Goal: Task Accomplishment & Management: Complete application form

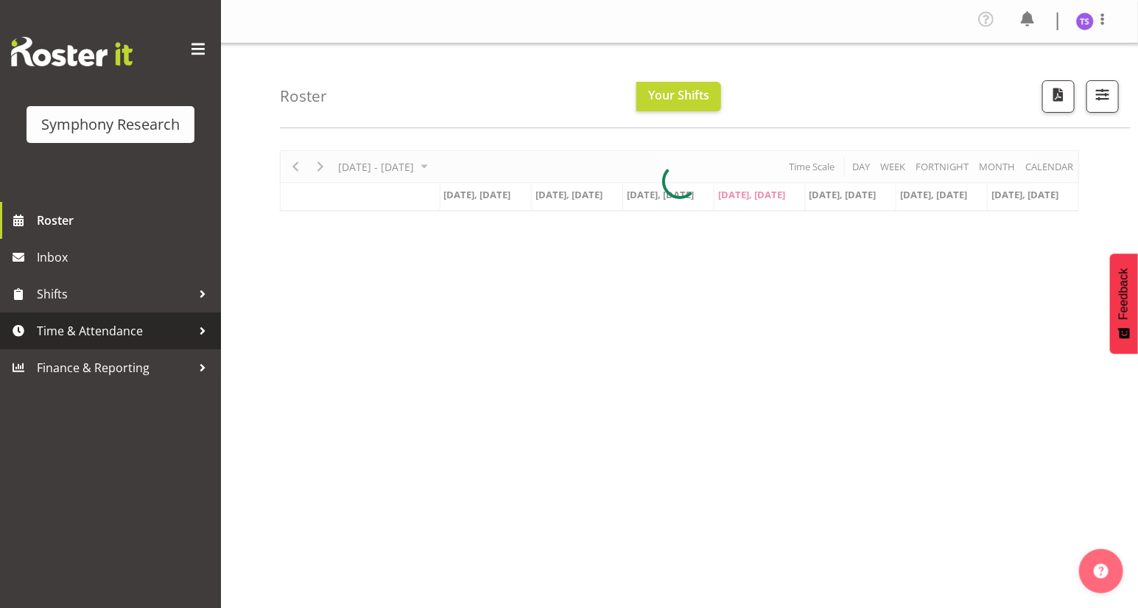
click at [64, 328] on span "Time & Attendance" at bounding box center [114, 331] width 155 height 22
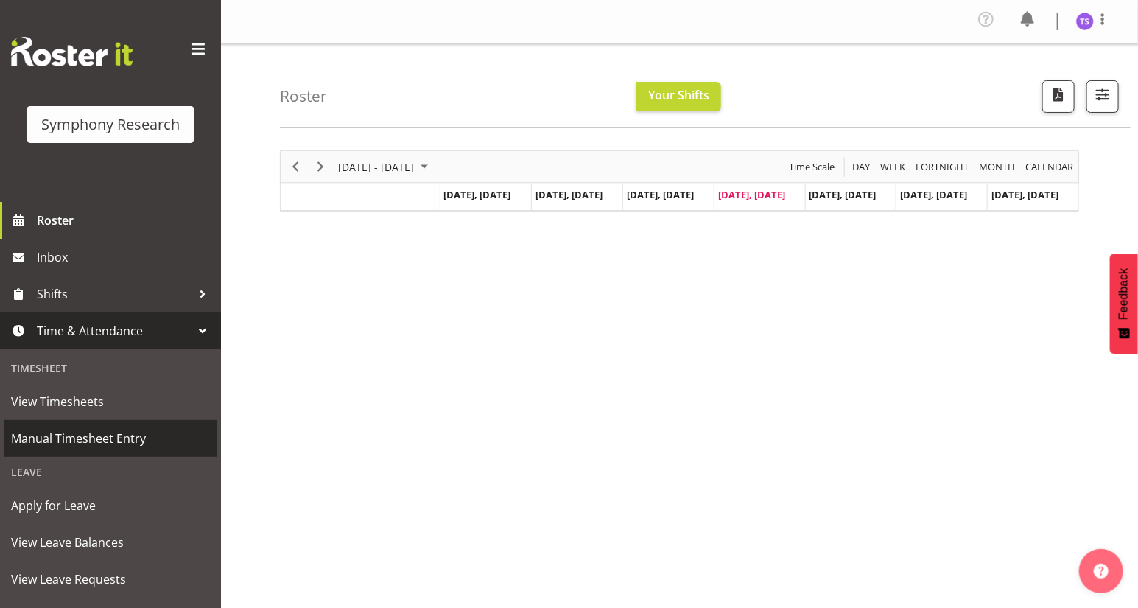
click at [92, 439] on span "Manual Timesheet Entry" at bounding box center [110, 438] width 199 height 22
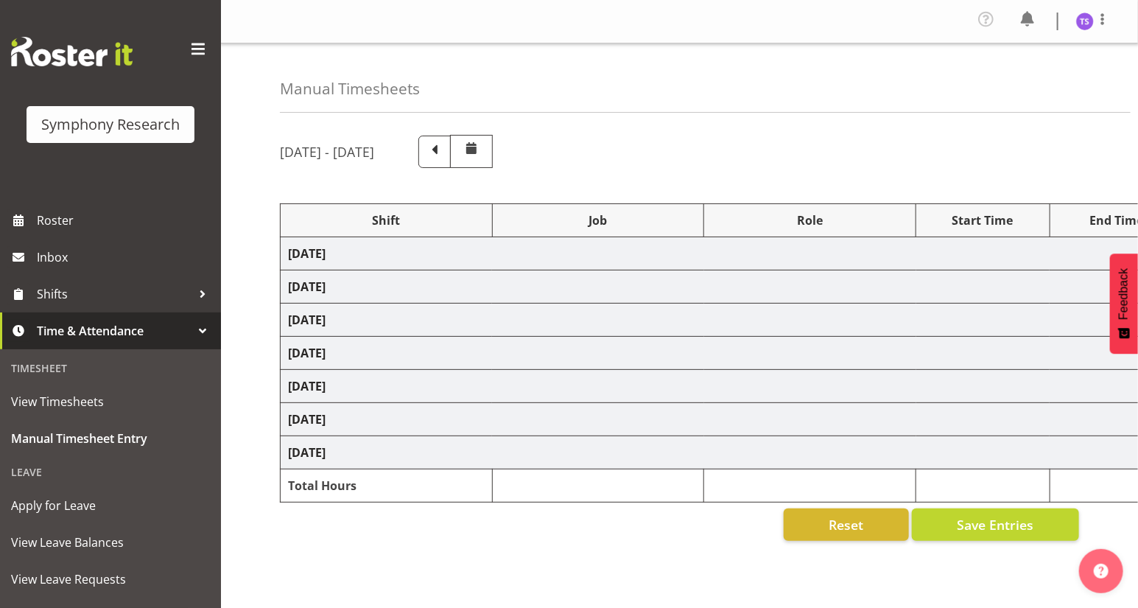
select select "26078"
select select "10527"
select select "47"
select select "26078"
select select "10527"
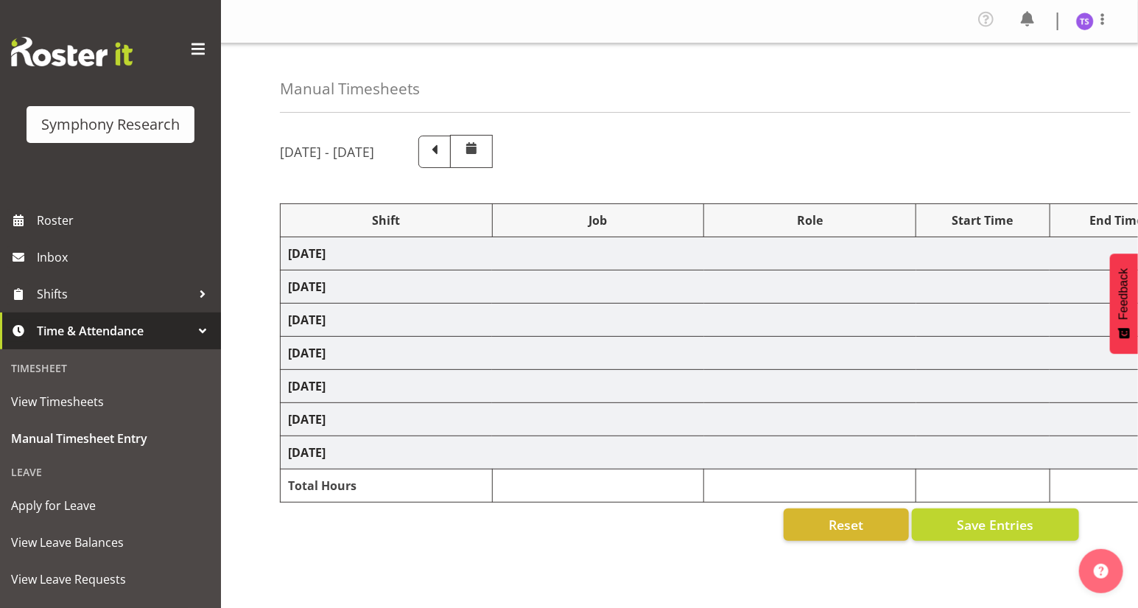
select select "47"
select select "41604"
select select "10527"
select select "47"
select select "26078"
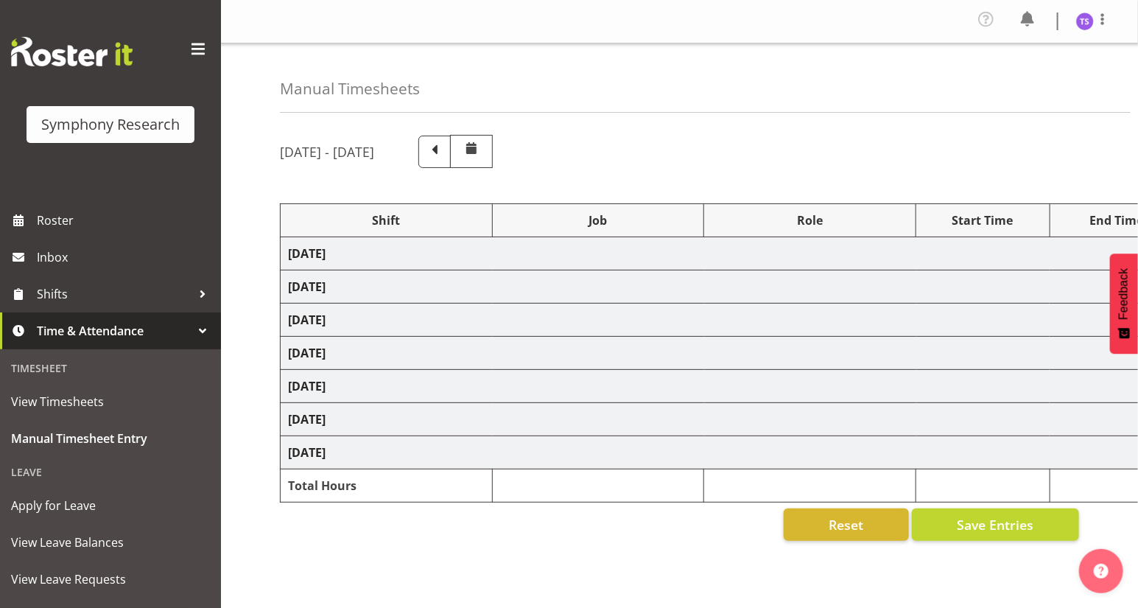
select select "10527"
select select "47"
select select "26078"
select select "9636"
select select "47"
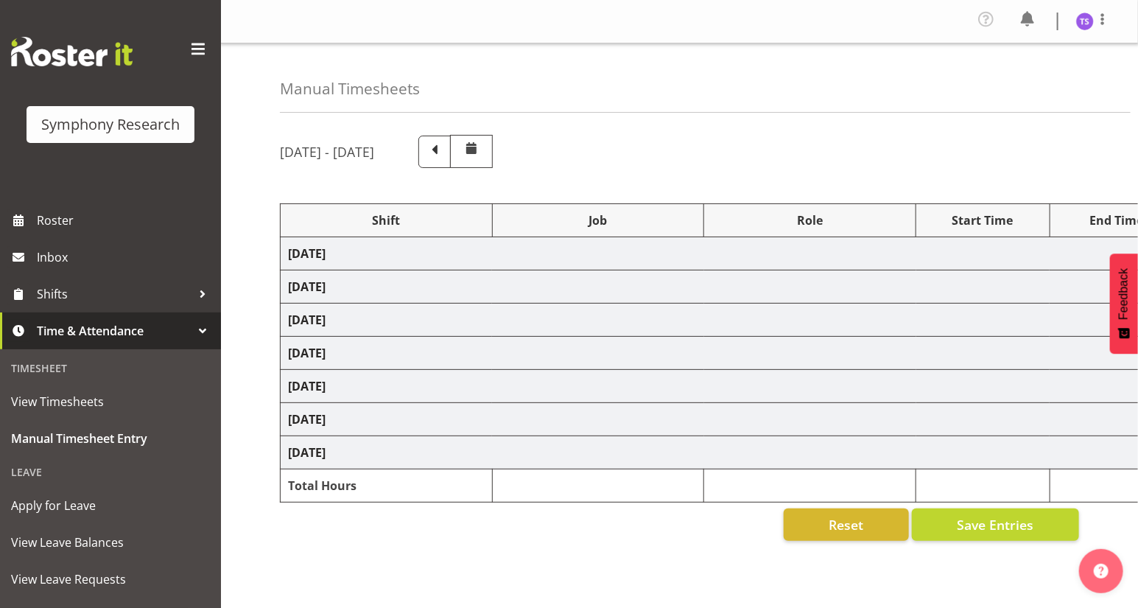
select select "26078"
select select "9636"
select select "47"
select select "41604"
select select "10527"
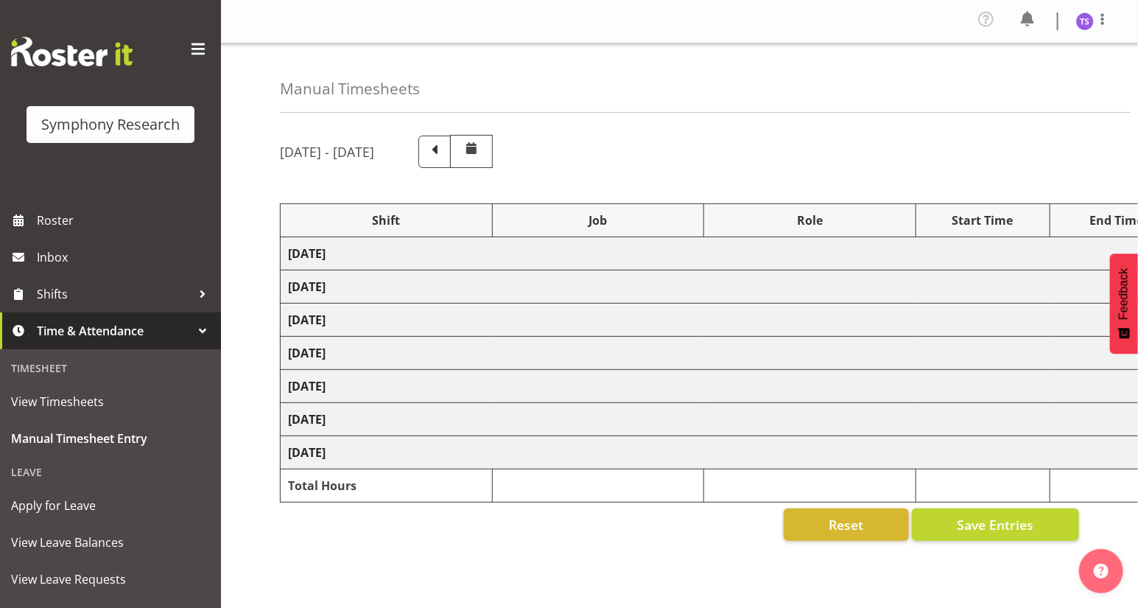
select select "47"
